Goal: Task Accomplishment & Management: Complete application form

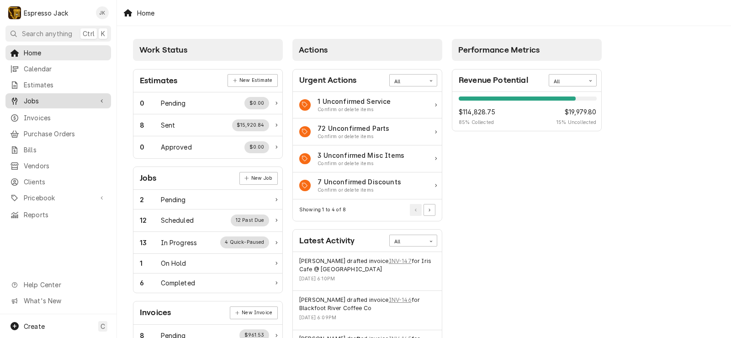
click at [31, 100] on span "Jobs" at bounding box center [58, 101] width 69 height 10
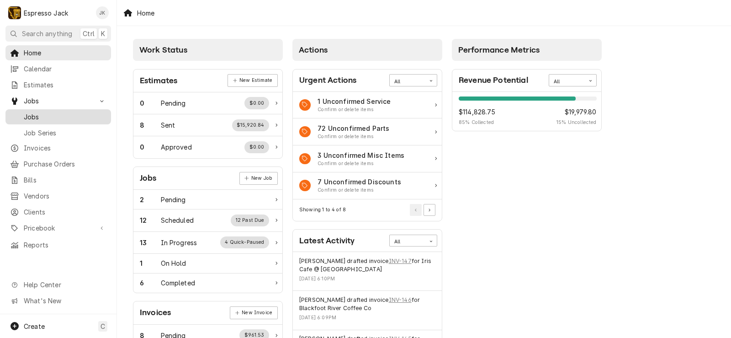
click at [42, 112] on span "Jobs" at bounding box center [65, 117] width 83 height 10
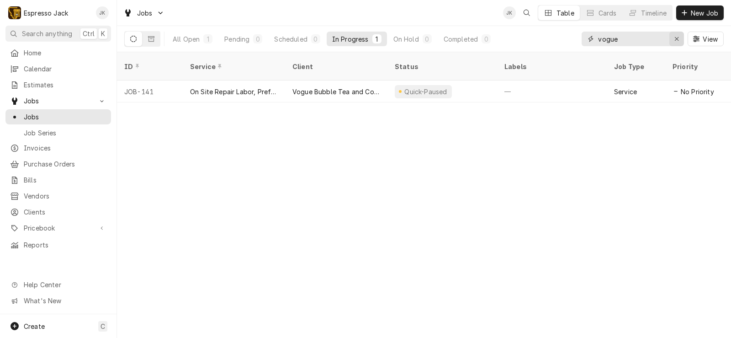
click at [679, 40] on div "Erase input" at bounding box center [676, 38] width 9 height 9
click at [691, 15] on span "New Job" at bounding box center [704, 13] width 31 height 10
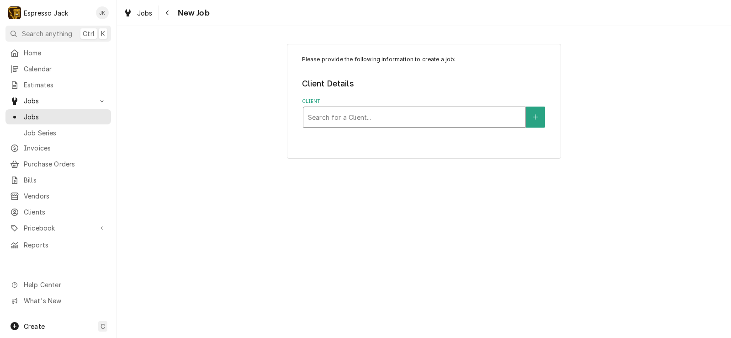
click at [366, 119] on div "Client" at bounding box center [414, 117] width 213 height 16
type input "flora"
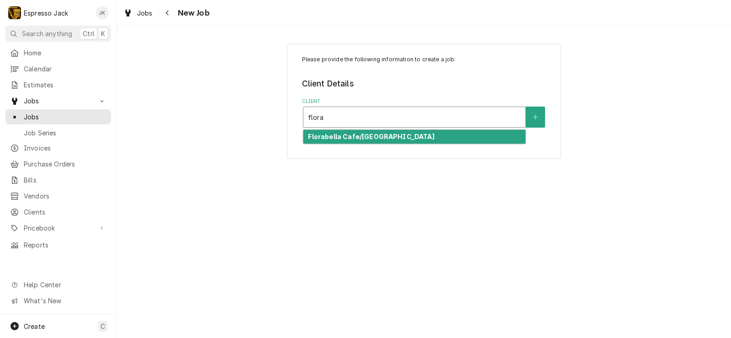
click at [389, 137] on strong "Florabella Cafe/Tres Bonne" at bounding box center [371, 136] width 126 height 8
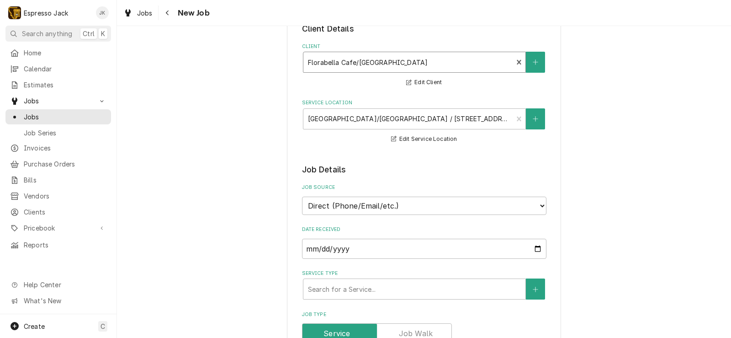
scroll to position [164, 0]
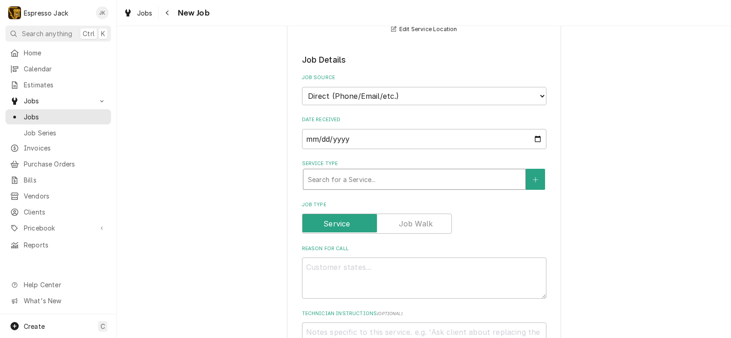
click at [374, 186] on div "Search for a Service..." at bounding box center [414, 179] width 222 height 20
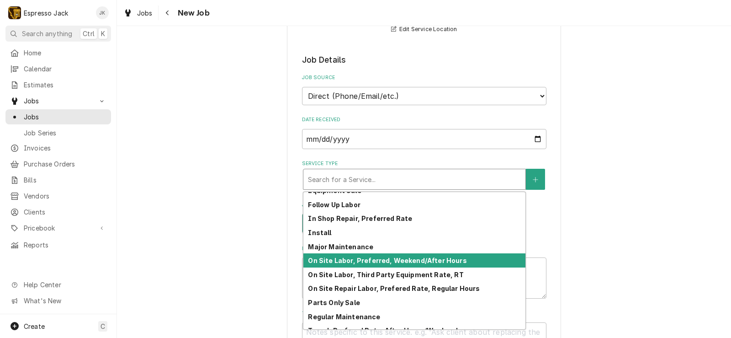
scroll to position [55, 0]
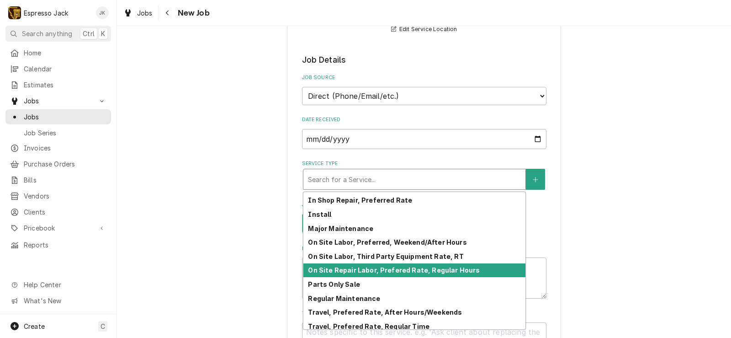
click at [369, 269] on strong "On Site Repair Labor, Prefered Rate, Regular Hours" at bounding box center [394, 270] width 172 height 8
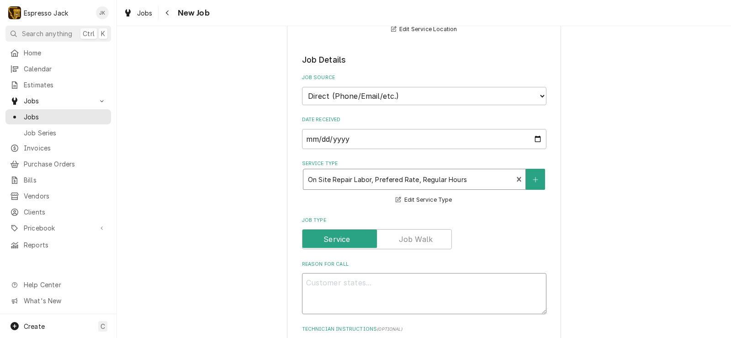
click at [328, 287] on textarea "Reason For Call" at bounding box center [424, 293] width 244 height 41
type textarea "x"
type textarea "M"
type textarea "x"
type textarea "Mis"
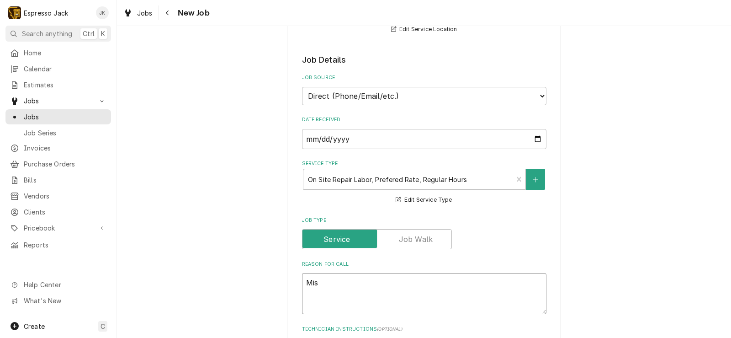
type textarea "x"
type textarea "Missi"
type textarea "x"
type textarea "Missing"
type textarea "x"
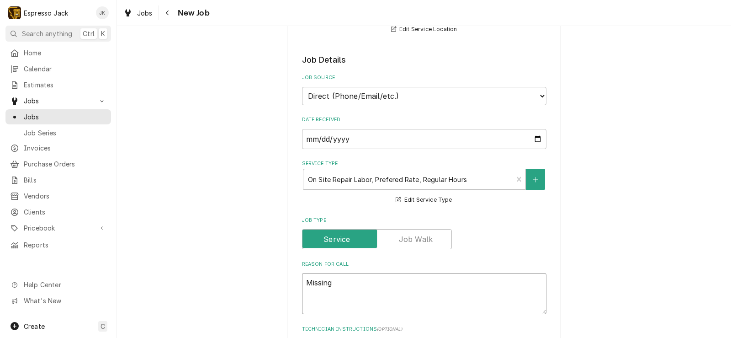
type textarea "Missing"
type textarea "x"
type textarea "Missing p"
type textarea "x"
type textarea "Missing"
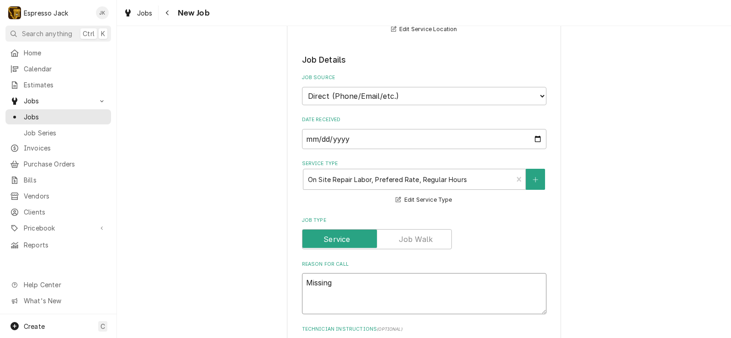
type textarea "x"
type textarea "Missing di"
type textarea "x"
type textarea "Missing dif"
type textarea "x"
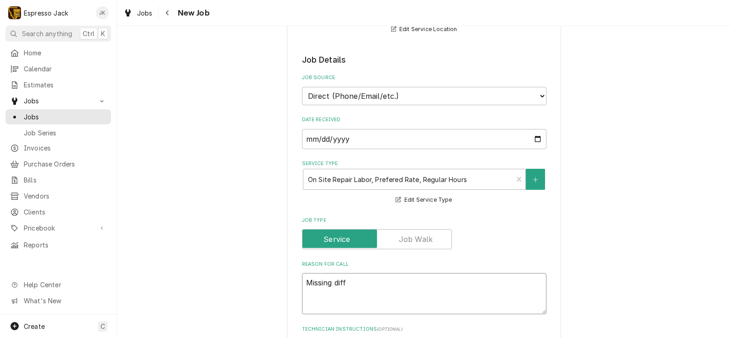
type textarea "Missing diffu"
type textarea "x"
type textarea "Missing diffus"
type textarea "x"
type textarea "Missing diffuse"
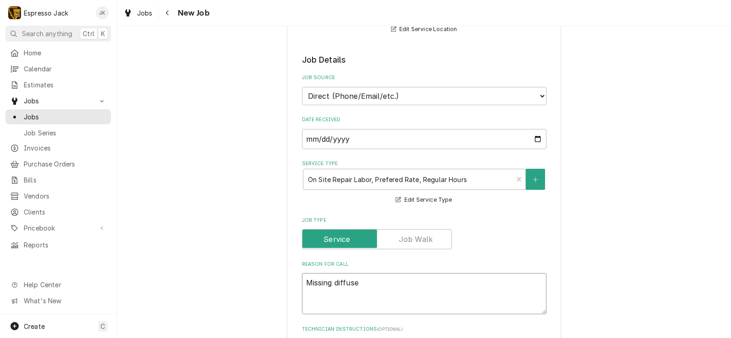
type textarea "x"
type textarea "Missing diffuser"
type textarea "x"
type textarea "Missing diffuser,"
type textarea "x"
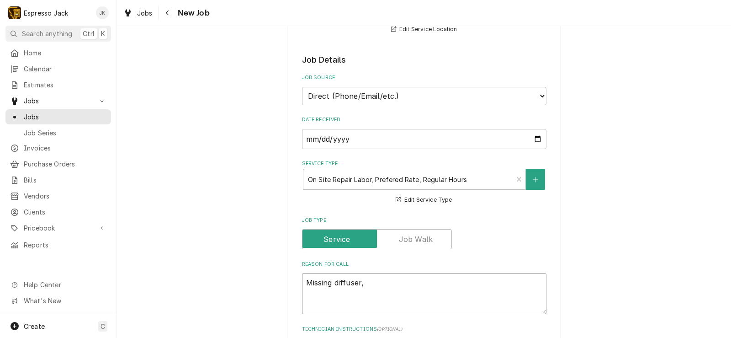
type textarea "Missing diffuser,"
type textarea "x"
type textarea "Missing diffuser, s"
type textarea "x"
type textarea "Missing diffuser, sho"
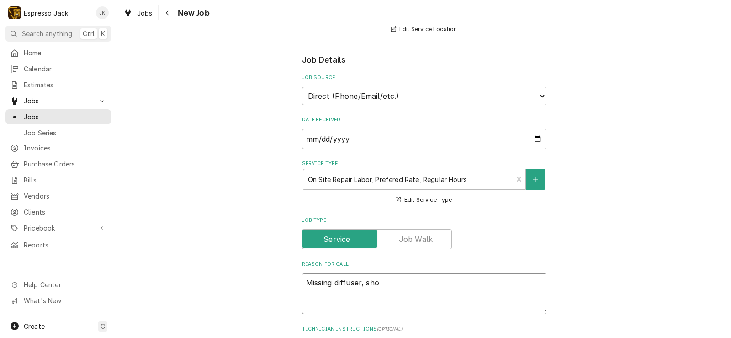
type textarea "x"
type textarea "Missing diffuser, shot"
type textarea "x"
type textarea "Missing diffuser, shot"
type textarea "x"
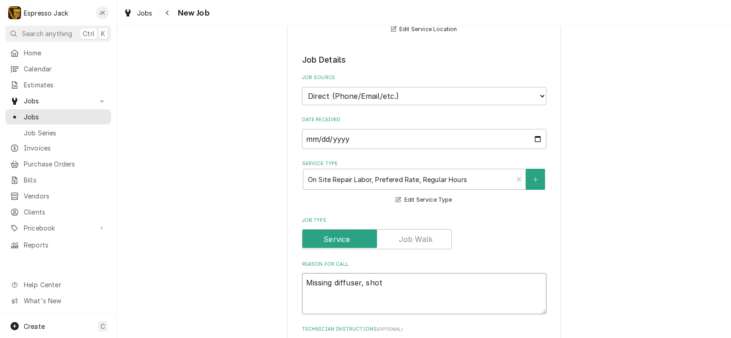
type textarea "Missing diffuser, shot c"
type textarea "x"
type textarea "Missing diffuser, shot ca"
type textarea "x"
type textarea "Missing diffuser, shot cal"
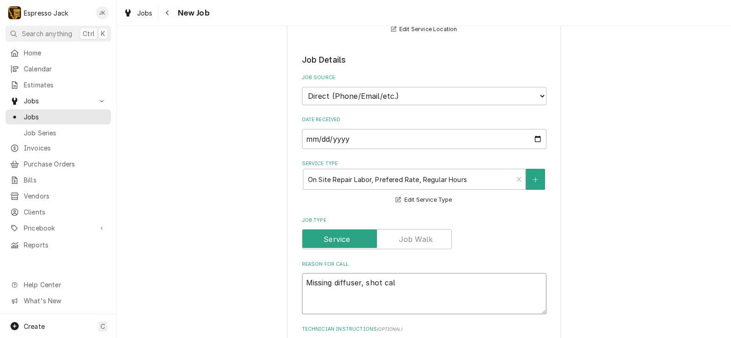
type textarea "x"
type textarea "Missing diffuser, shot cali"
type textarea "x"
type textarea "Missing diffuser, shot calib"
type textarea "x"
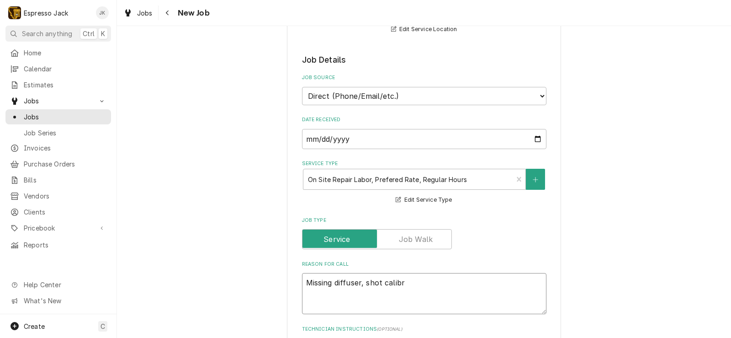
type textarea "Missing diffuser, shot calibra"
type textarea "x"
type textarea "Missing diffuser, shot calibrati"
type textarea "x"
type textarea "Missing diffuser, shot calibratio"
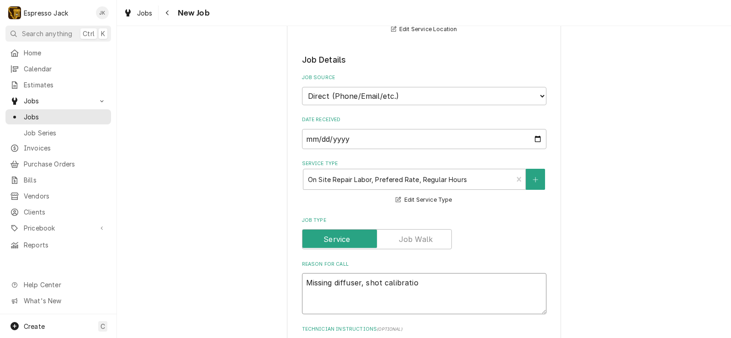
type textarea "x"
type textarea "Missing diffuser, shot calibration"
type textarea "x"
type textarea "Missing diffuser, shot calibration i"
type textarea "x"
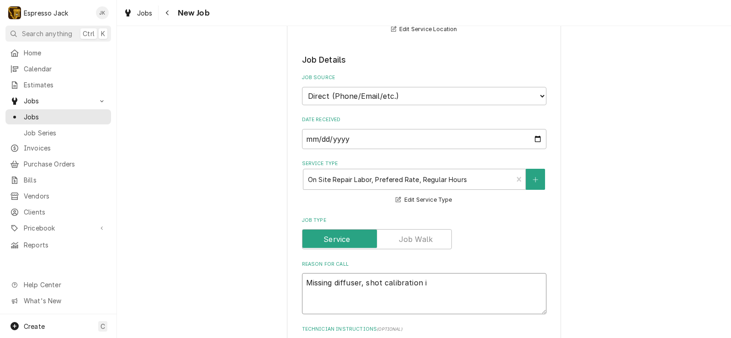
type textarea "Missing diffuser, shot calibration is"
type textarea "x"
type textarea "Missing diffuser, shot calibration iss"
type textarea "x"
type textarea "Missing diffuser, shot calibration issu"
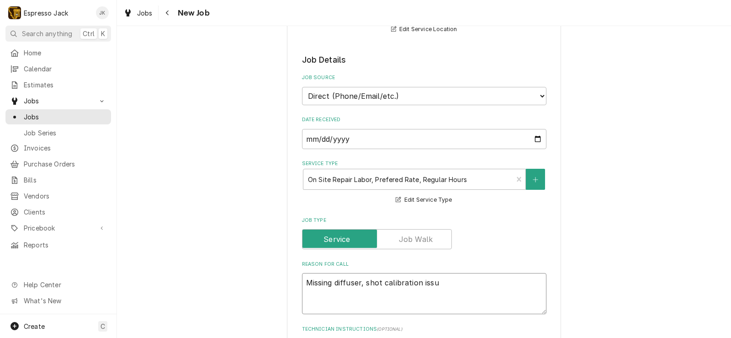
type textarea "x"
type textarea "Missing diffuser, shot calibration issue"
type textarea "x"
type textarea "Missing diffuser, shot calibration issues"
type textarea "x"
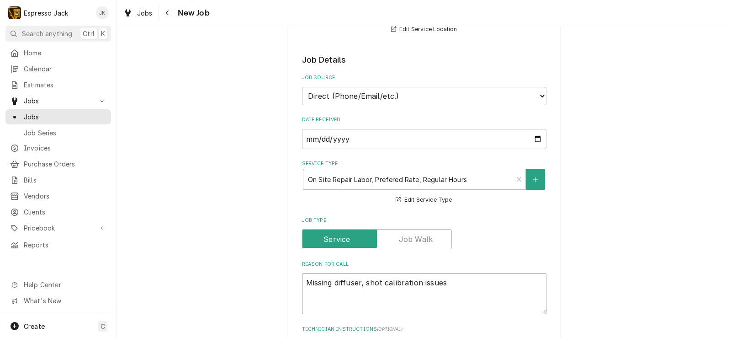
type textarea "Missing diffuser, shot calibration issues."
type textarea "x"
click at [338, 283] on textarea "Missing diffuser, shot calibration issues." at bounding box center [424, 293] width 244 height 41
type textarea "Missing diffuser, shot calibration issues."
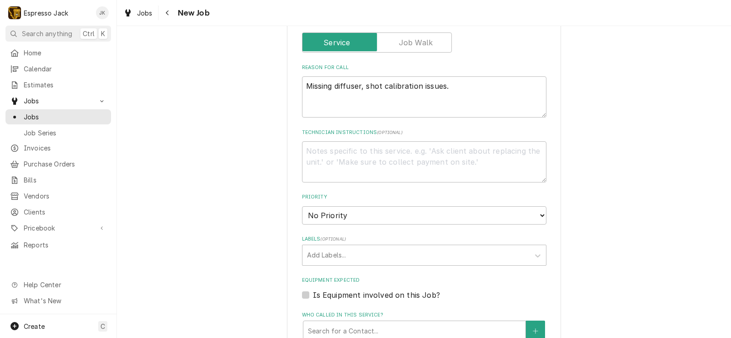
scroll to position [439, 0]
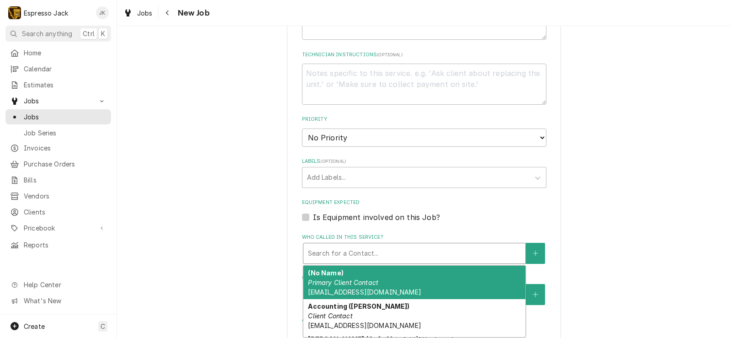
click at [364, 247] on div "Who called in this service?" at bounding box center [414, 253] width 213 height 16
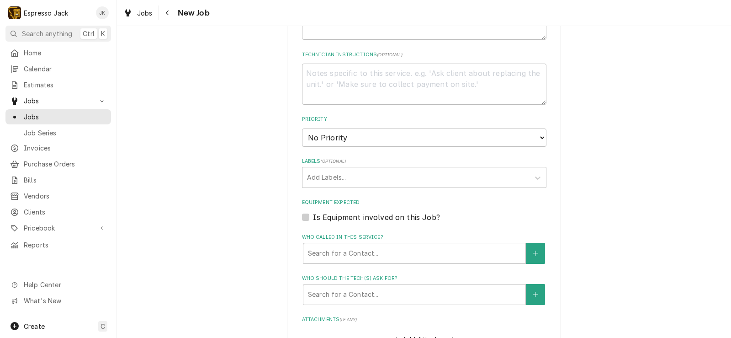
click at [351, 217] on label "Is Equipment involved on this Job?" at bounding box center [376, 216] width 127 height 11
click at [351, 217] on input "Equipment Expected" at bounding box center [435, 221] width 244 height 20
checkbox input "true"
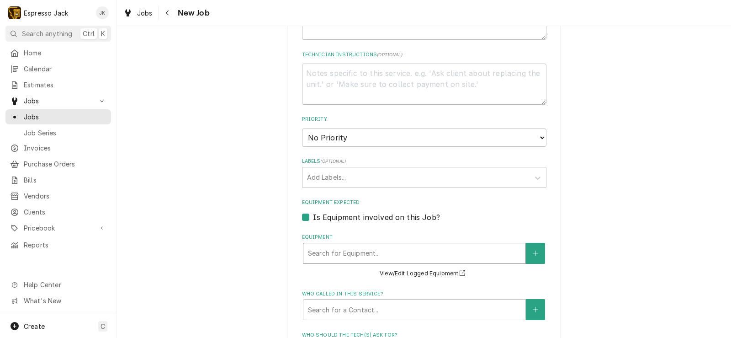
click at [355, 246] on div "Equipment" at bounding box center [414, 253] width 213 height 16
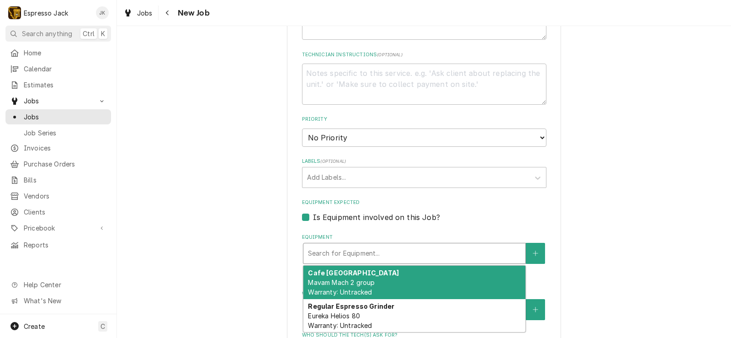
click at [346, 287] on div "Cafe Florabella Main Bar Mavam Mach 2 group Warranty: Untracked" at bounding box center [414, 281] width 222 height 33
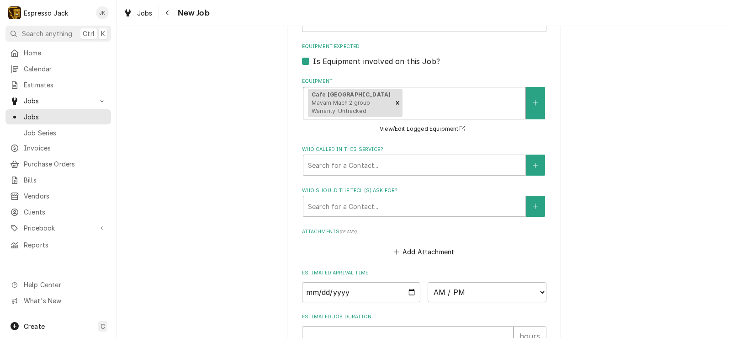
scroll to position [658, 0]
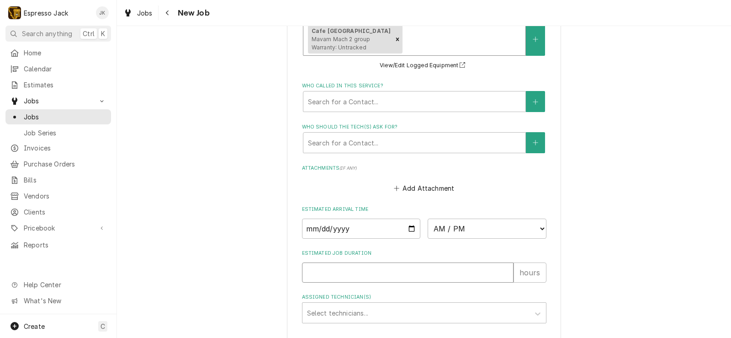
click at [368, 269] on input "Estimated Job Duration" at bounding box center [407, 272] width 211 height 20
type textarea "x"
type input "2"
click at [344, 309] on div "Assigned Technician(s)" at bounding box center [416, 312] width 218 height 16
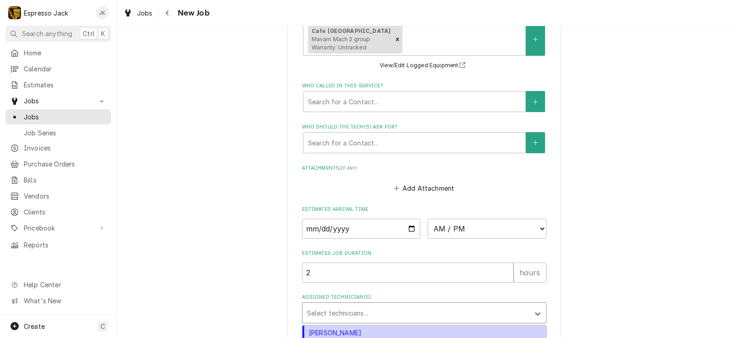
click at [336, 333] on div "Jack Kehoe" at bounding box center [423, 332] width 243 height 14
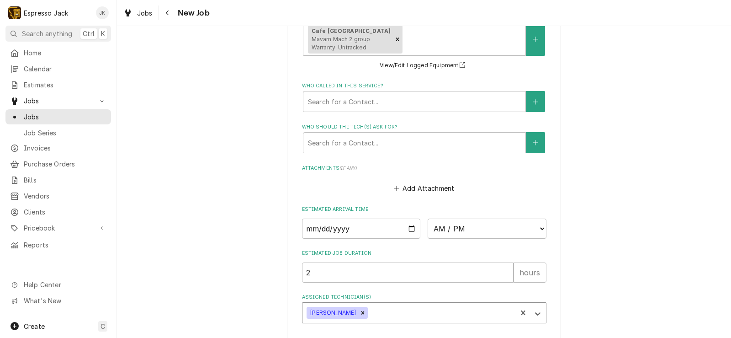
type textarea "x"
click at [411, 226] on input "Date" at bounding box center [361, 228] width 119 height 20
type input "2025-10-01"
type textarea "x"
select select "13:00:00"
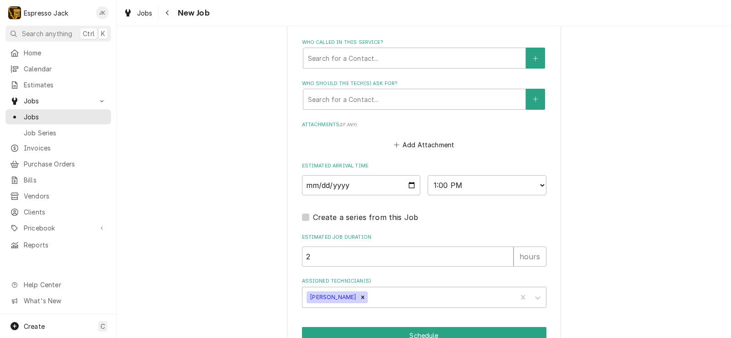
scroll to position [750, 0]
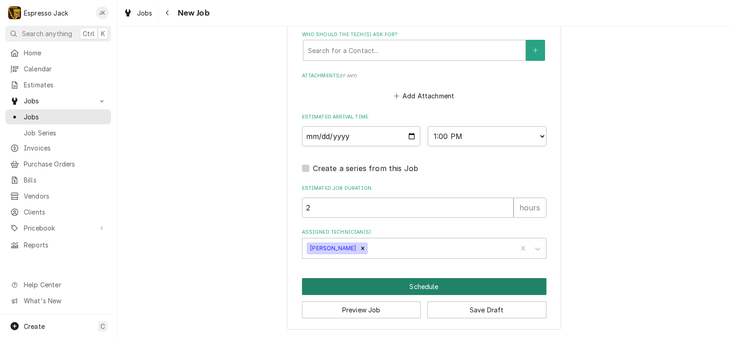
click at [332, 281] on button "Schedule" at bounding box center [424, 286] width 244 height 17
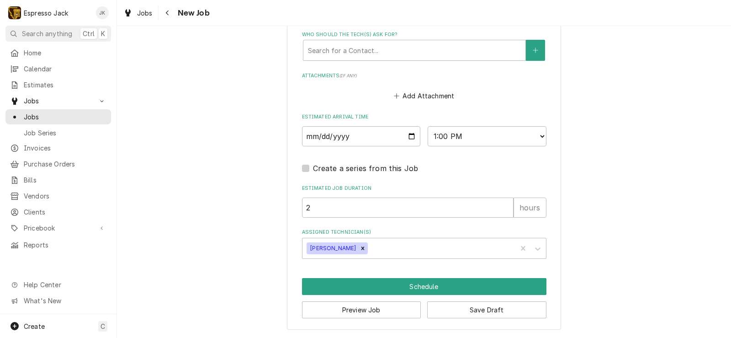
scroll to position [742, 0]
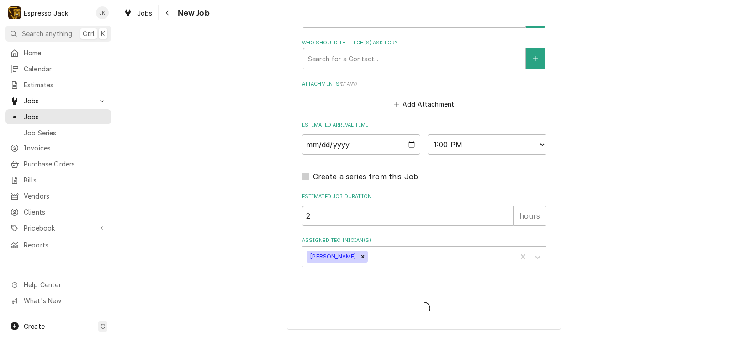
type textarea "x"
